Goal: Information Seeking & Learning: Understand process/instructions

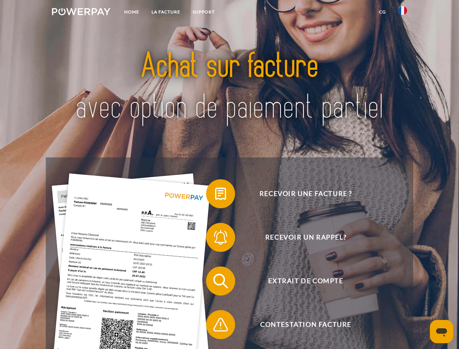
click at [81, 13] on img at bounding box center [81, 11] width 59 height 7
click at [403, 13] on img at bounding box center [402, 10] width 9 height 9
click at [382, 12] on link "CG" at bounding box center [382, 11] width 19 height 13
click at [215, 195] on span at bounding box center [210, 194] width 36 height 36
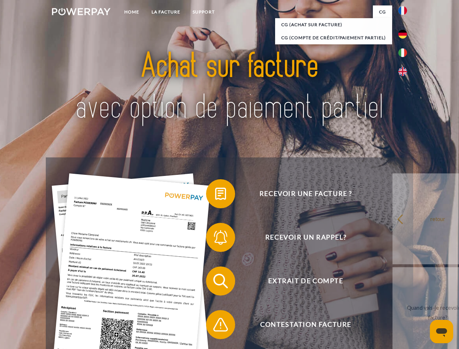
click at [215, 239] on span at bounding box center [210, 237] width 36 height 36
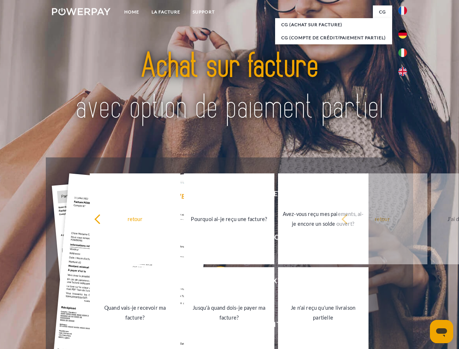
click at [215, 282] on link "Jusqu'à quand dois-je payer ma facture?" at bounding box center [229, 312] width 91 height 91
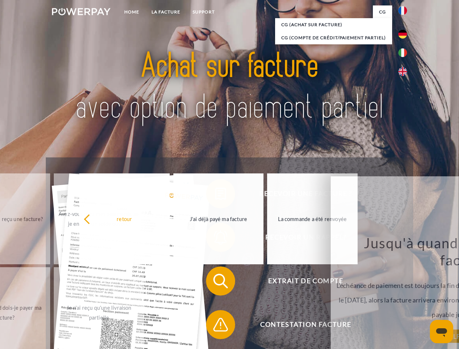
click at [215, 326] on span at bounding box center [210, 324] width 36 height 36
click at [442, 332] on icon "Ouvrir la fenêtre de messagerie" at bounding box center [441, 332] width 11 height 9
